Goal: Task Accomplishment & Management: Manage account settings

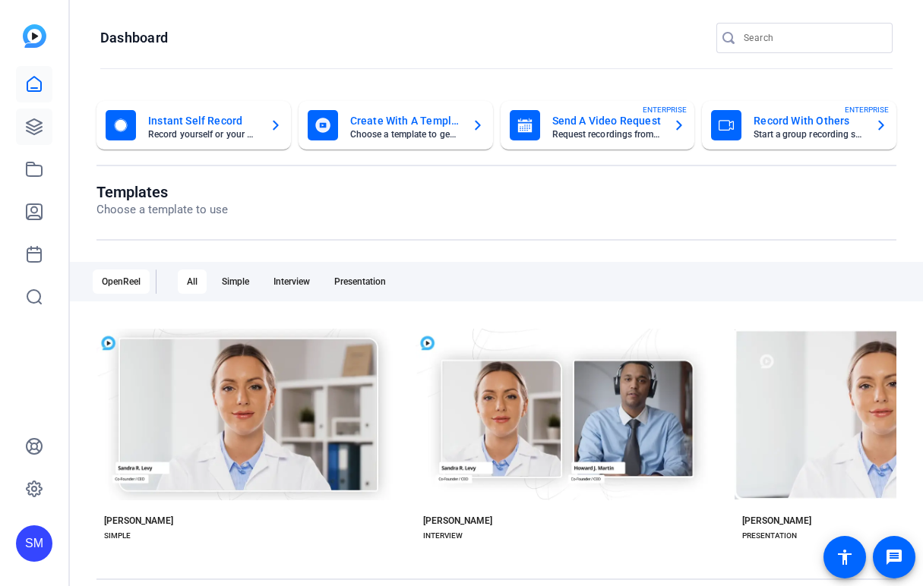
click at [45, 133] on link at bounding box center [34, 127] width 36 height 36
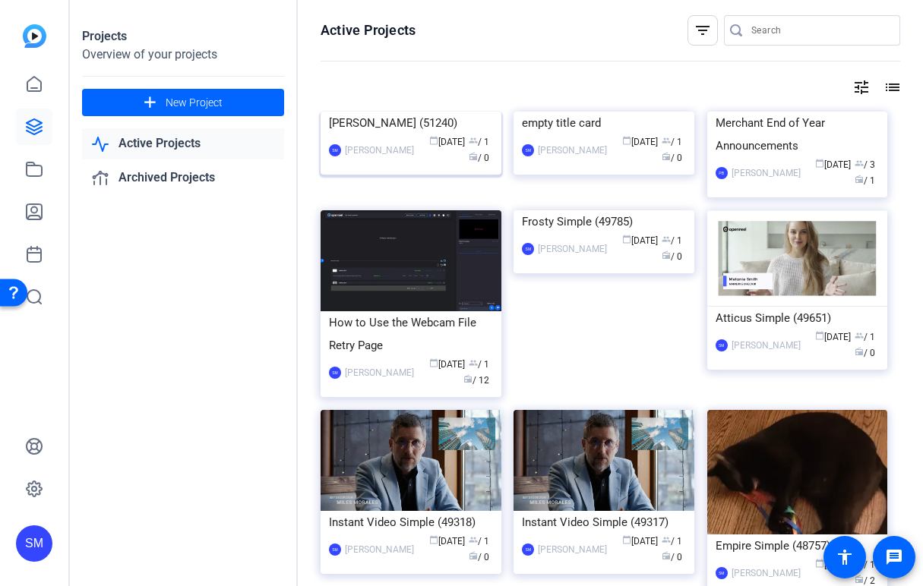
click at [376, 134] on div "[PERSON_NAME] (51240)" at bounding box center [411, 123] width 164 height 23
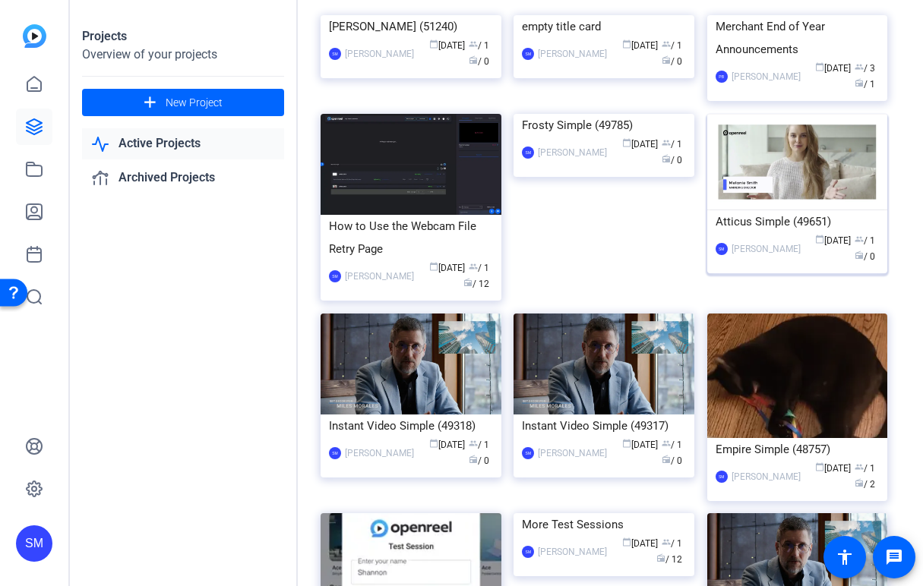
scroll to position [159, 0]
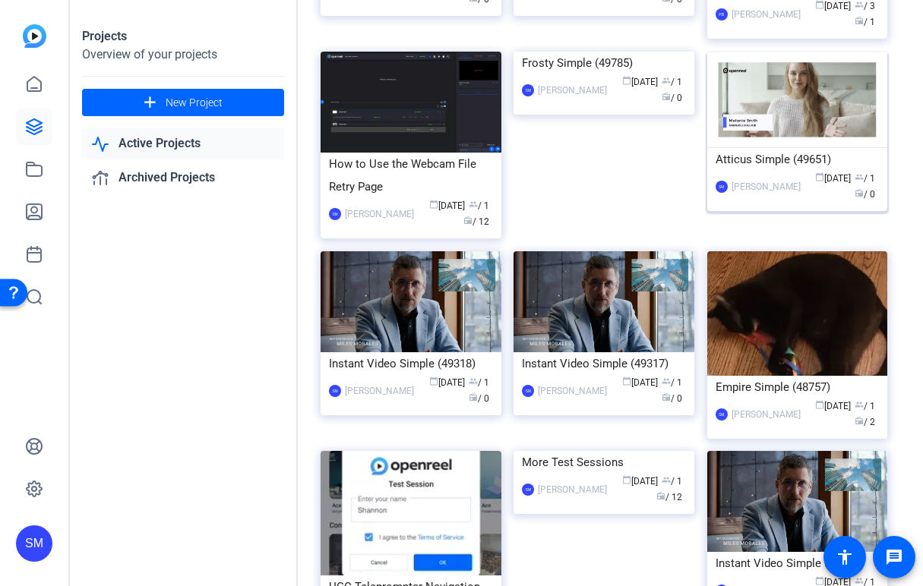
click at [767, 376] on img at bounding box center [797, 313] width 181 height 125
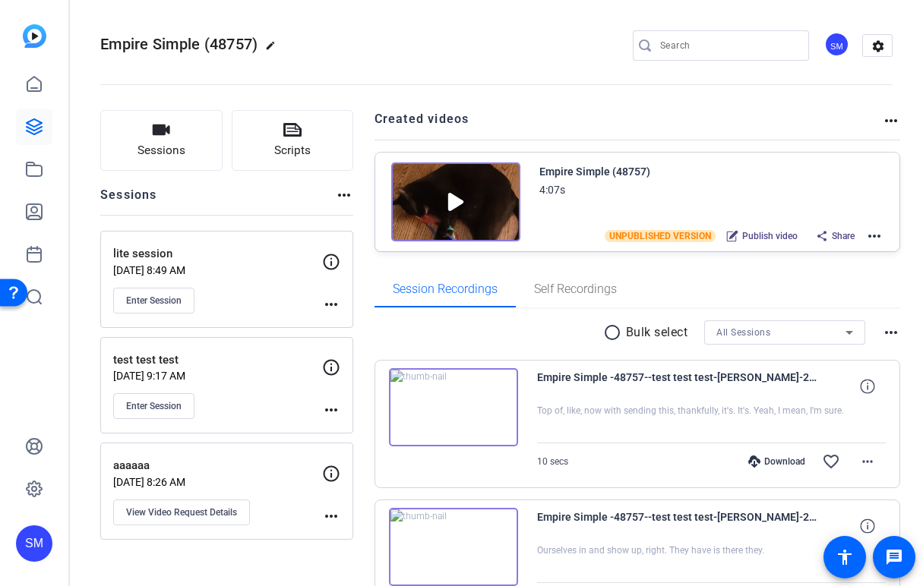
click at [334, 418] on mat-icon "more_horiz" at bounding box center [331, 410] width 18 height 18
click at [342, 427] on span "Edit Session" at bounding box center [368, 433] width 69 height 18
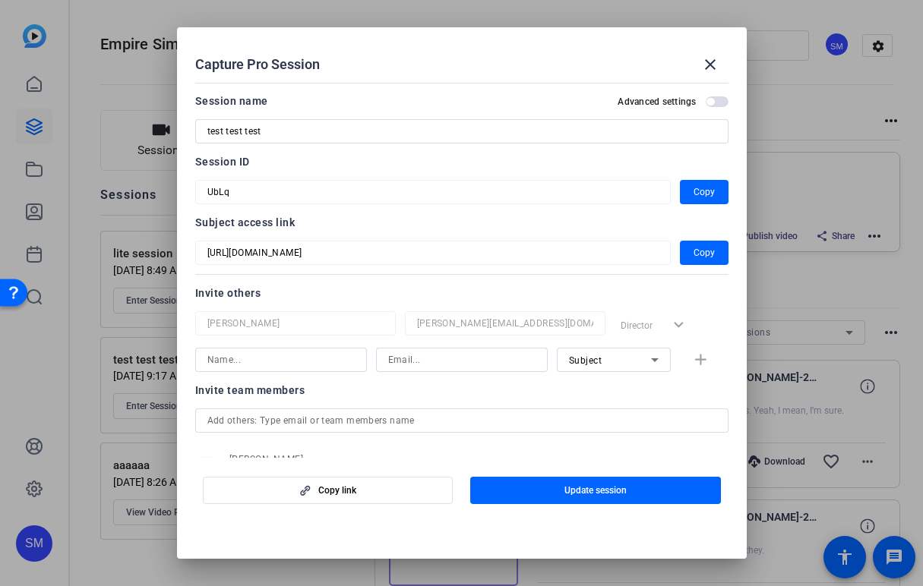
scroll to position [37, 0]
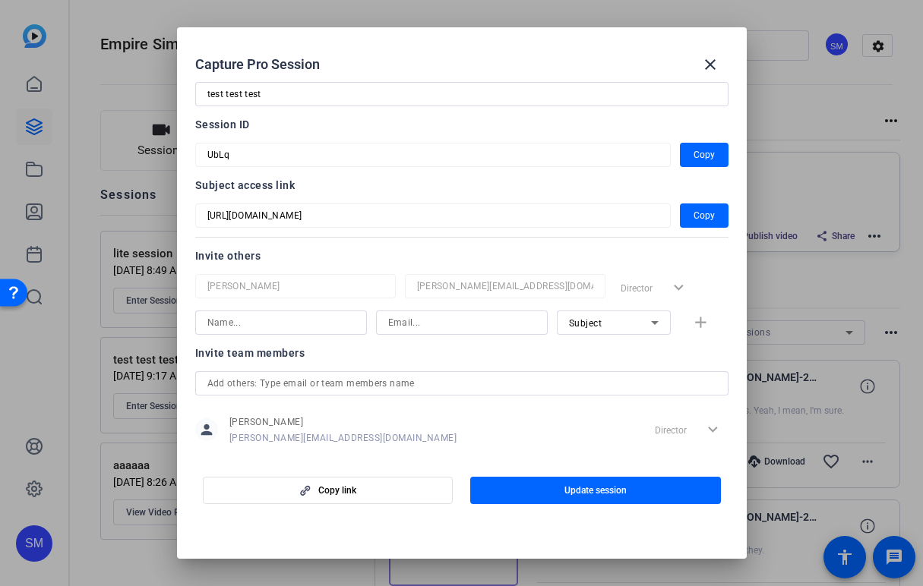
click at [302, 322] on input at bounding box center [280, 323] width 147 height 18
type input "Example Name"
type input "[EMAIL_ADDRESS][DOMAIN_NAME]"
click at [598, 314] on mat-select "Subject" at bounding box center [614, 323] width 90 height 19
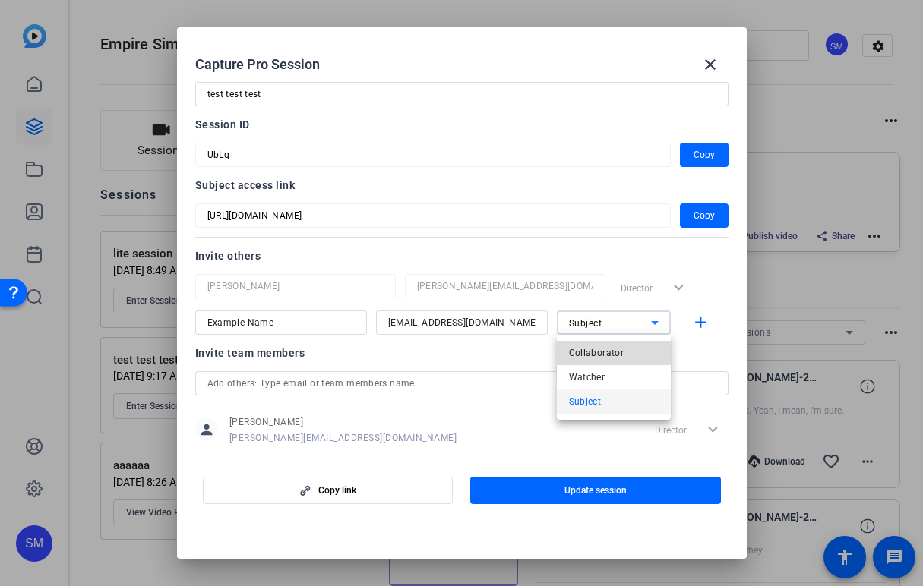
click at [607, 356] on span "Collaborator" at bounding box center [596, 353] width 55 height 18
